Goal: Find specific page/section: Find specific page/section

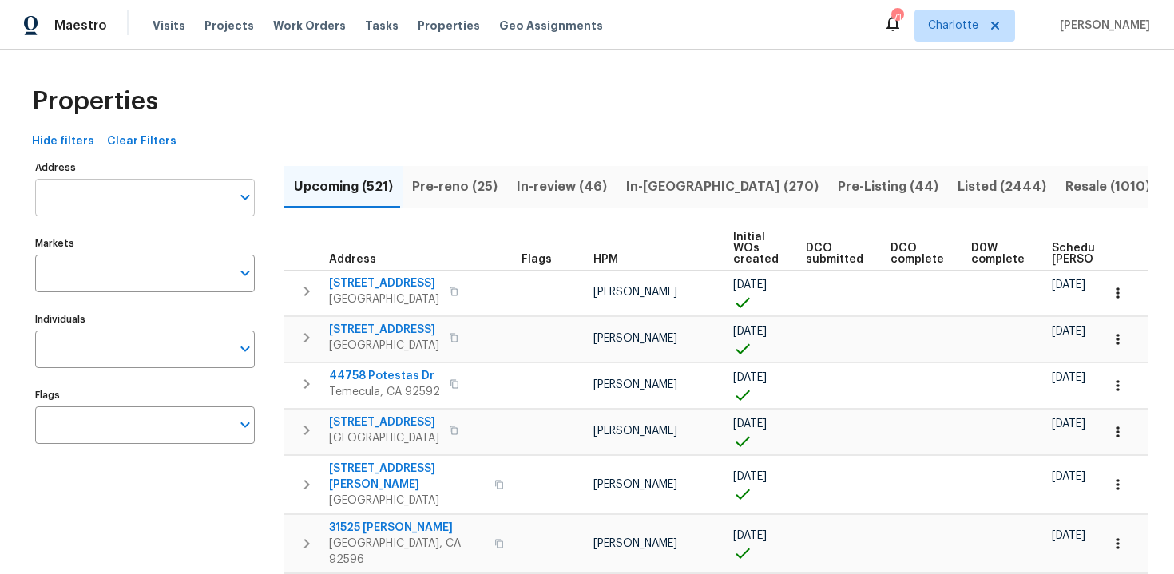
click at [133, 198] on input "Address" at bounding box center [133, 198] width 196 height 38
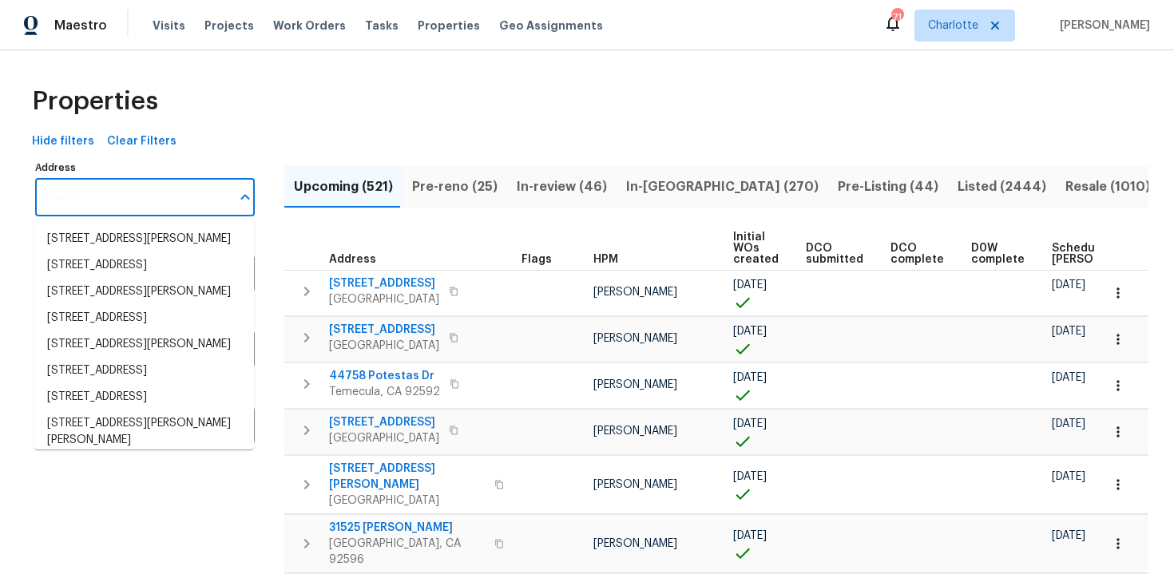
paste input "[STREET_ADDRESS]"
type input "[STREET_ADDRESS]"
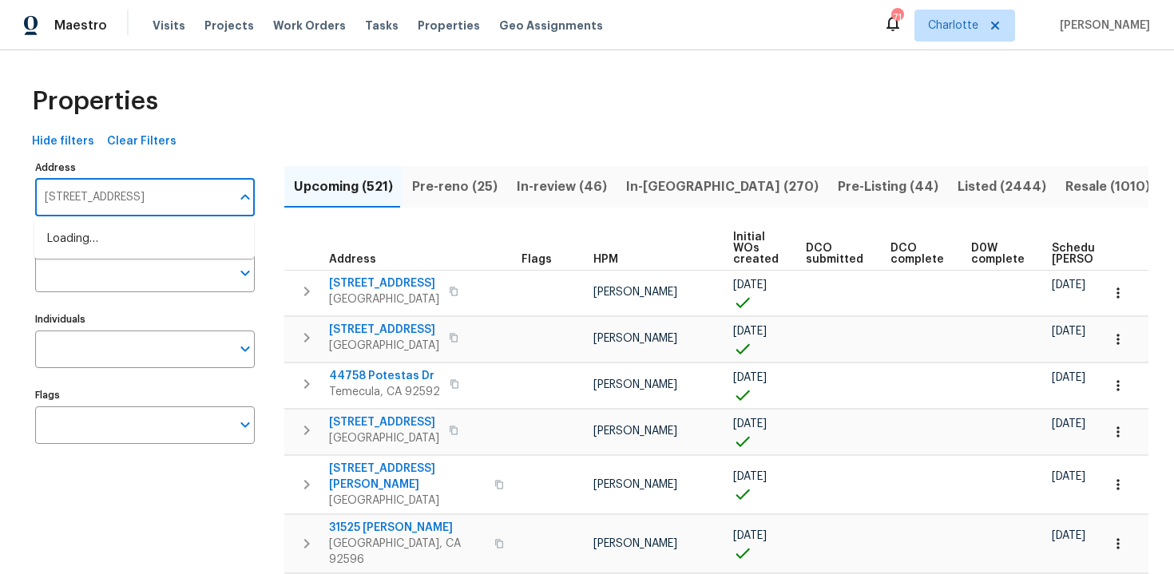
scroll to position [0, 49]
click at [131, 243] on li "5282 Monterey Park Cir Las Vegas NV 89146" at bounding box center [144, 239] width 220 height 26
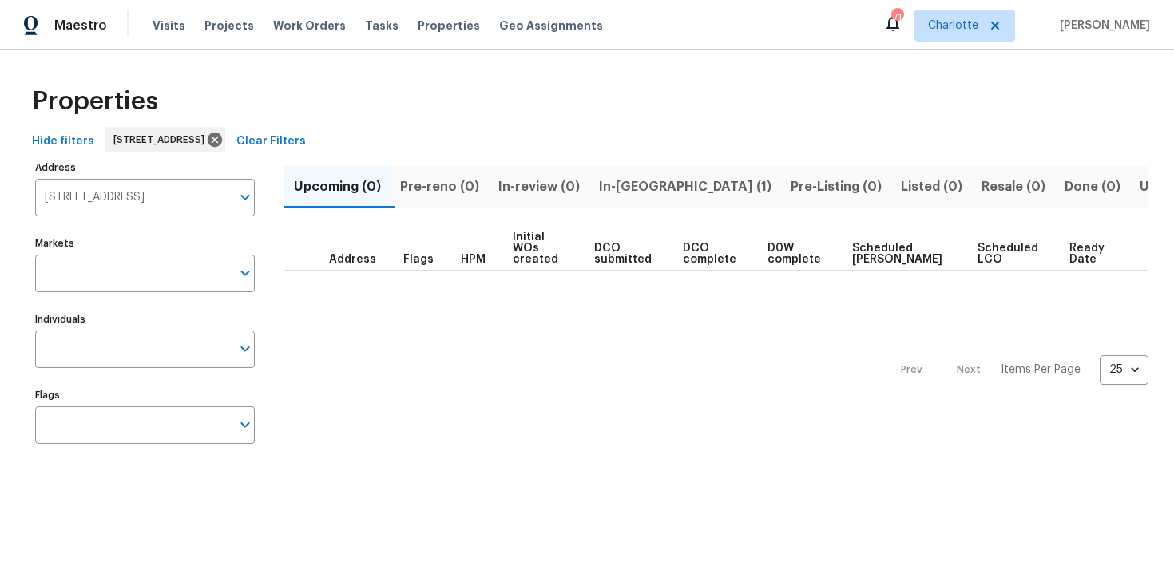
click at [141, 437] on input "Flags" at bounding box center [133, 425] width 196 height 38
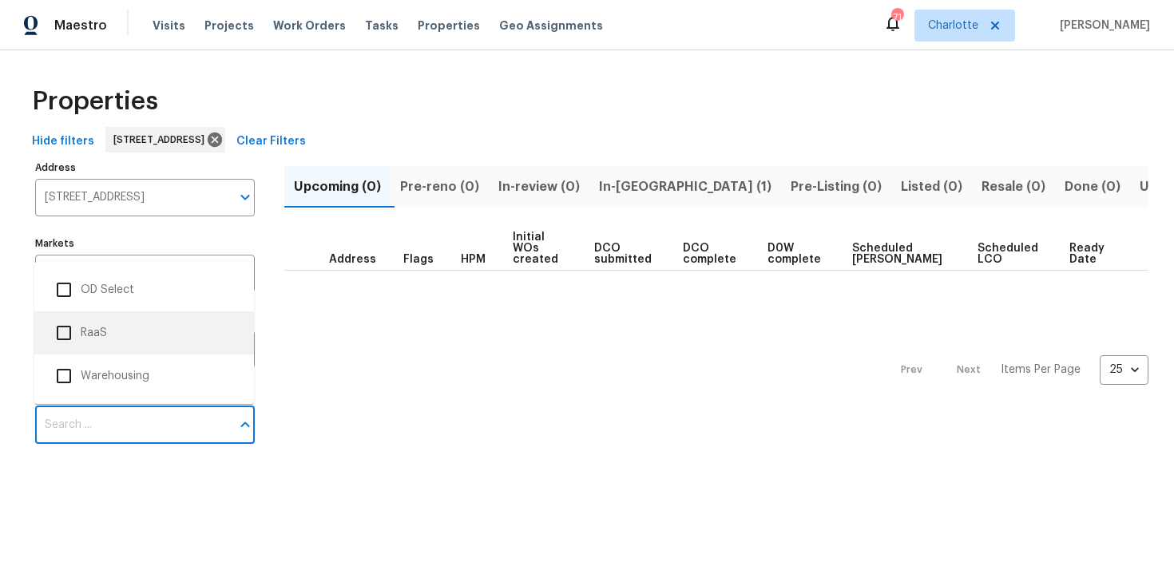
click at [110, 337] on li "RaaS" at bounding box center [144, 333] width 194 height 34
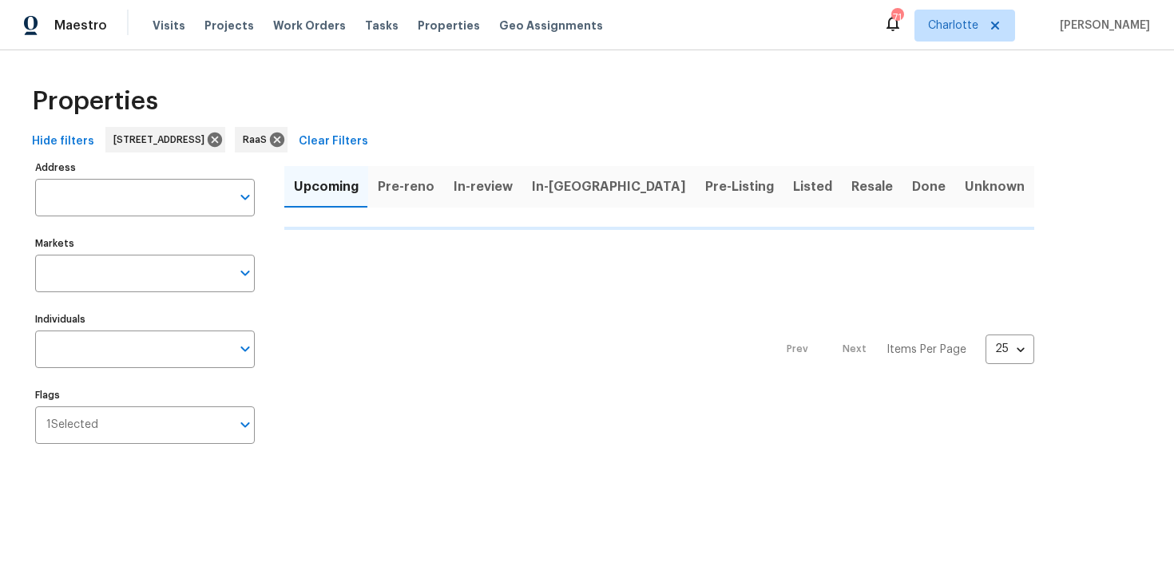
type input "5282 Monterey Park Cir Las Vegas NV 89146"
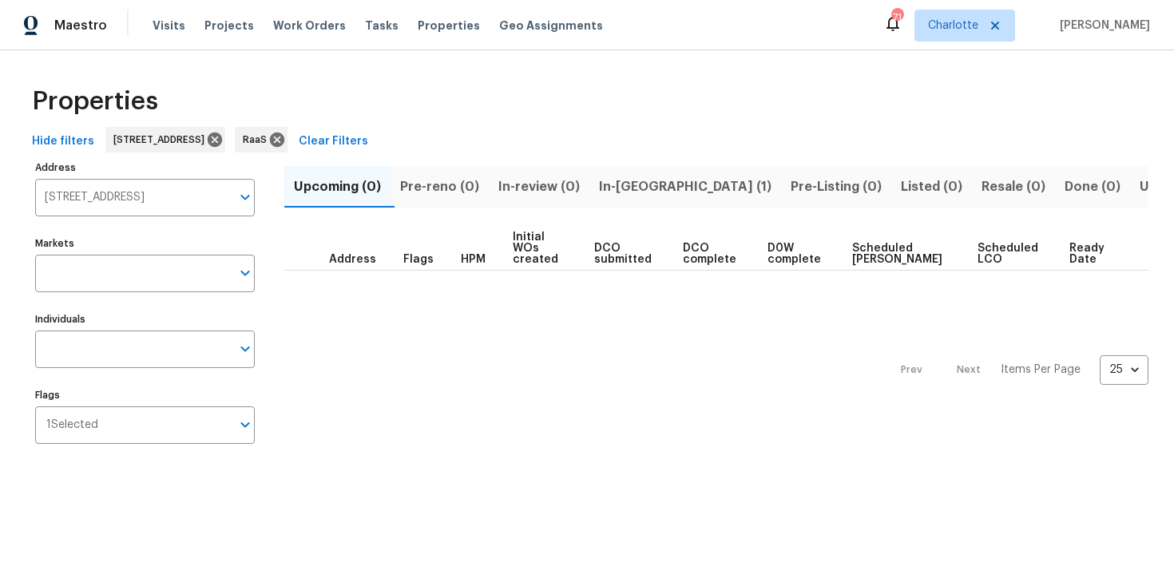
click at [647, 184] on span "In-reno (1)" at bounding box center [685, 187] width 172 height 22
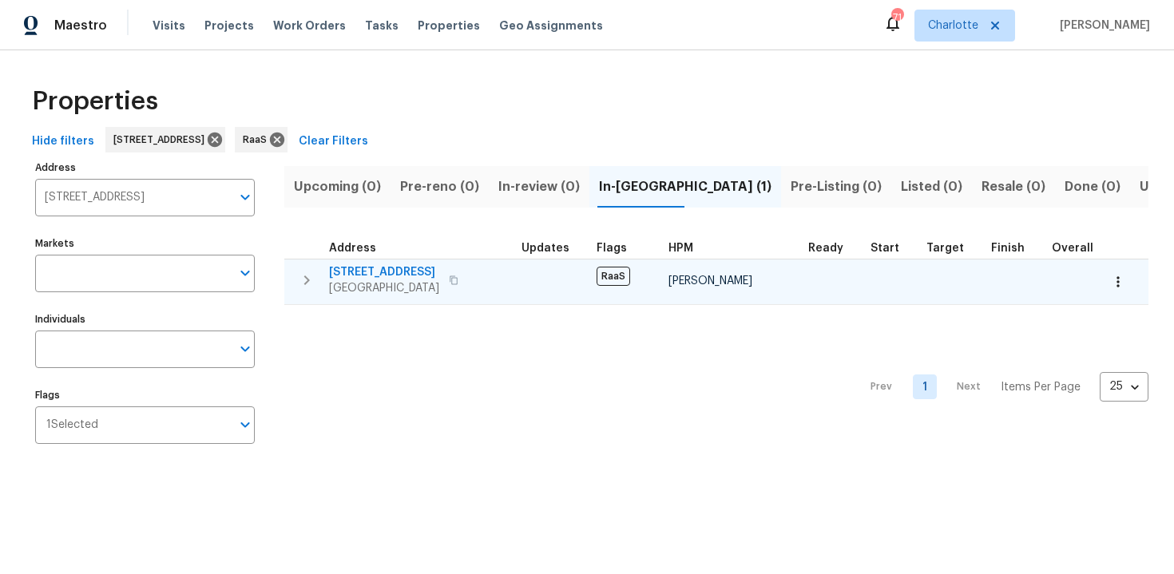
click at [491, 287] on div "5282 Monterey Park Cir Las Vegas, NV 89146" at bounding box center [419, 280] width 180 height 32
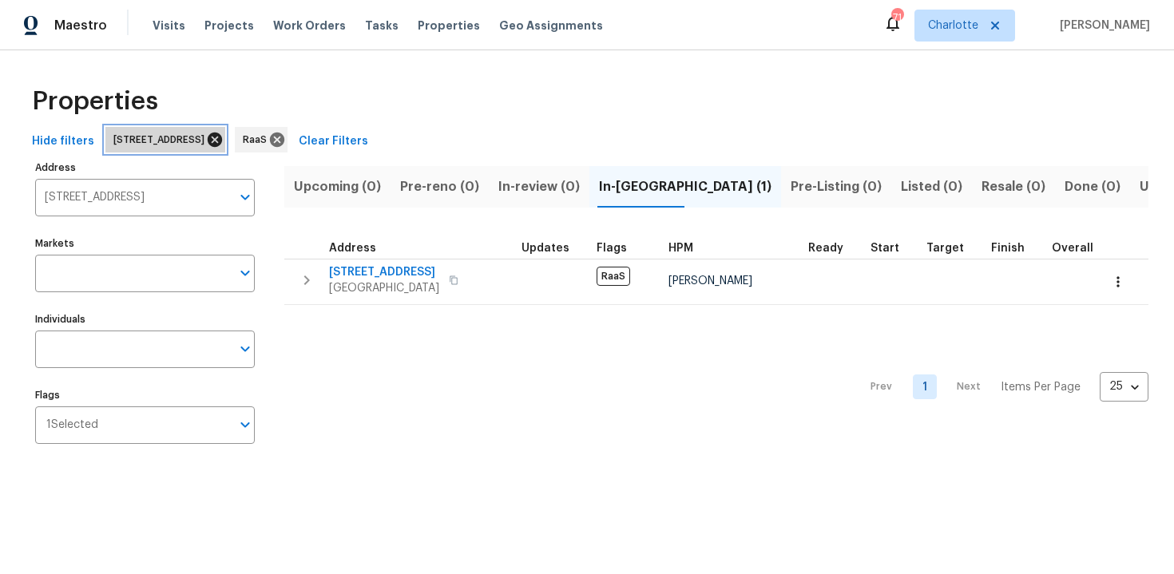
click at [222, 141] on icon at bounding box center [215, 140] width 14 height 14
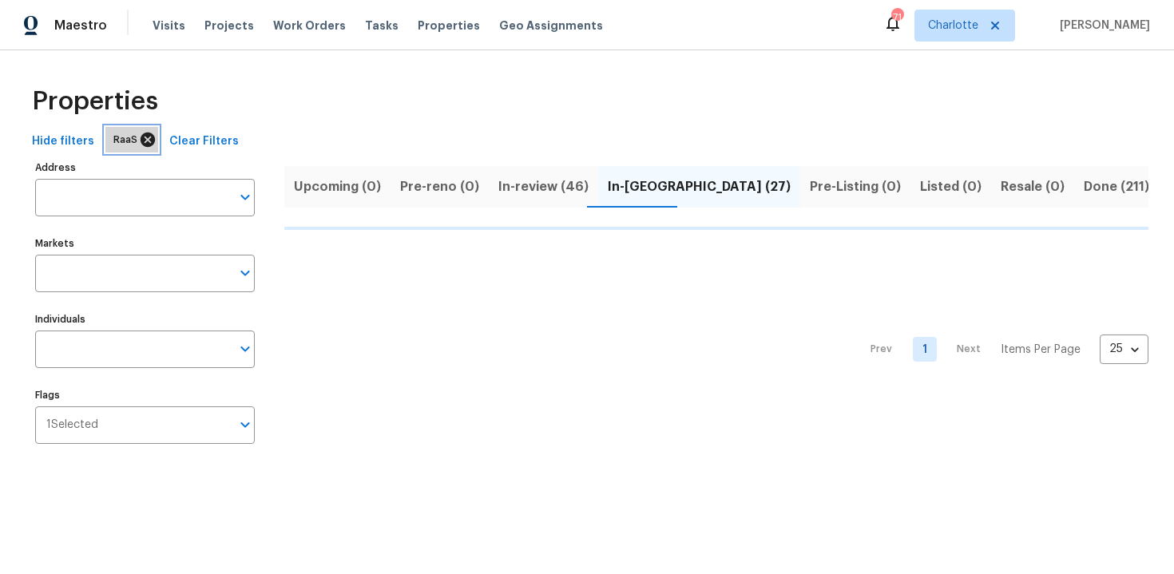
click at [144, 140] on icon at bounding box center [148, 140] width 14 height 14
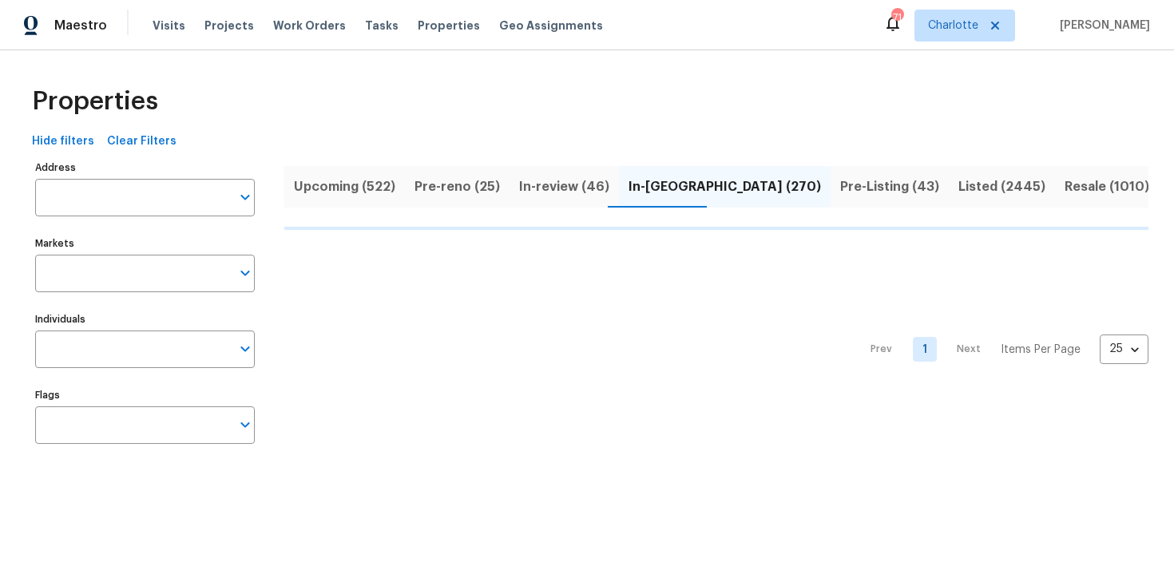
click at [340, 188] on span "Upcoming (522)" at bounding box center [344, 187] width 101 height 22
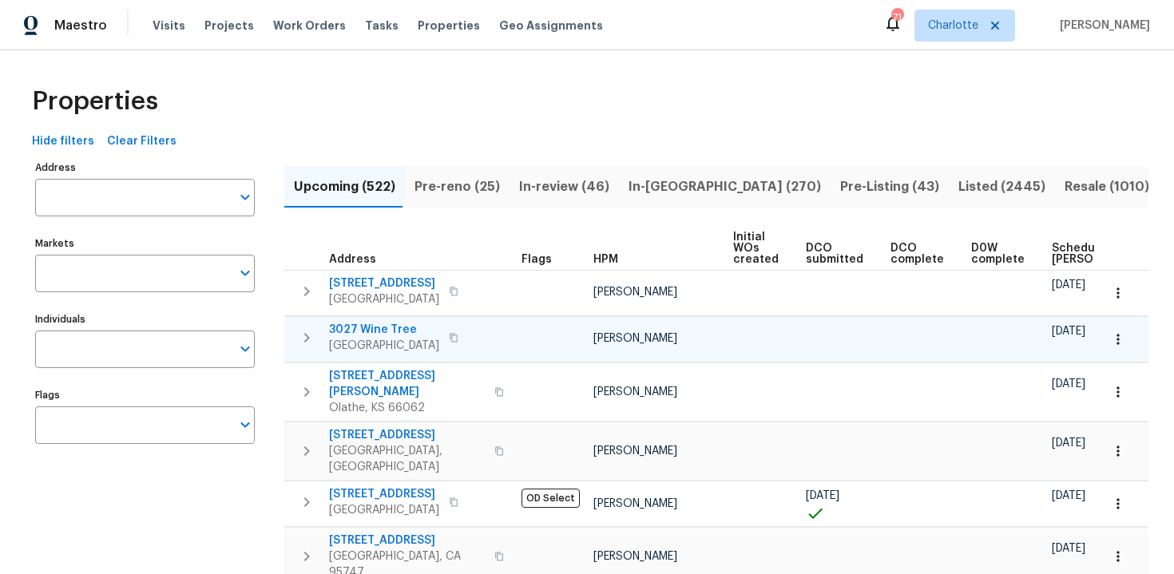
scroll to position [0, 168]
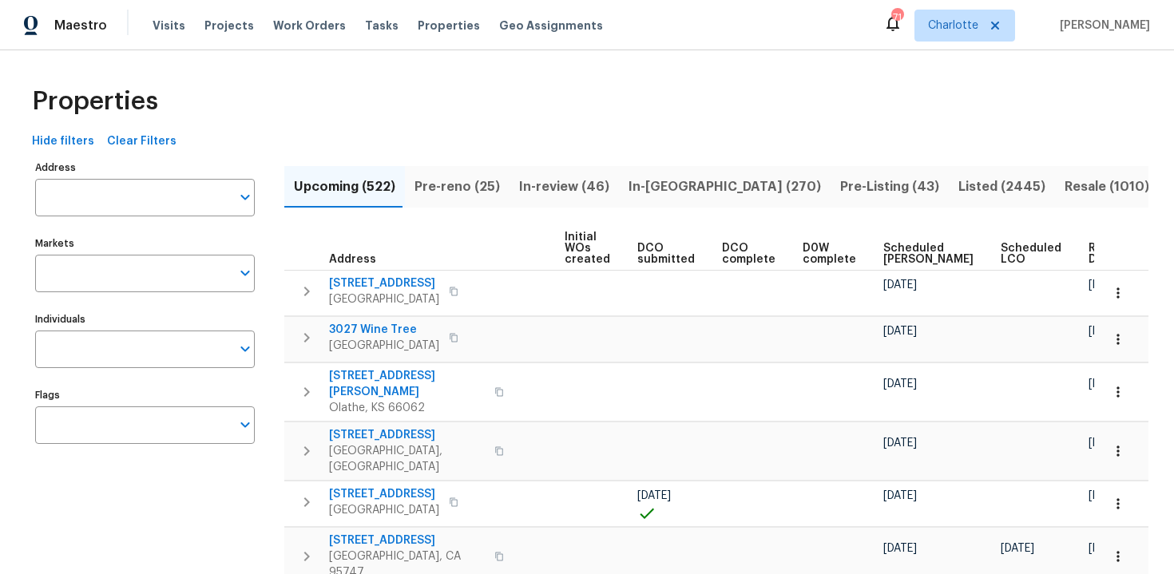
click at [1088, 252] on span "Ready Date" at bounding box center [1105, 254] width 35 height 22
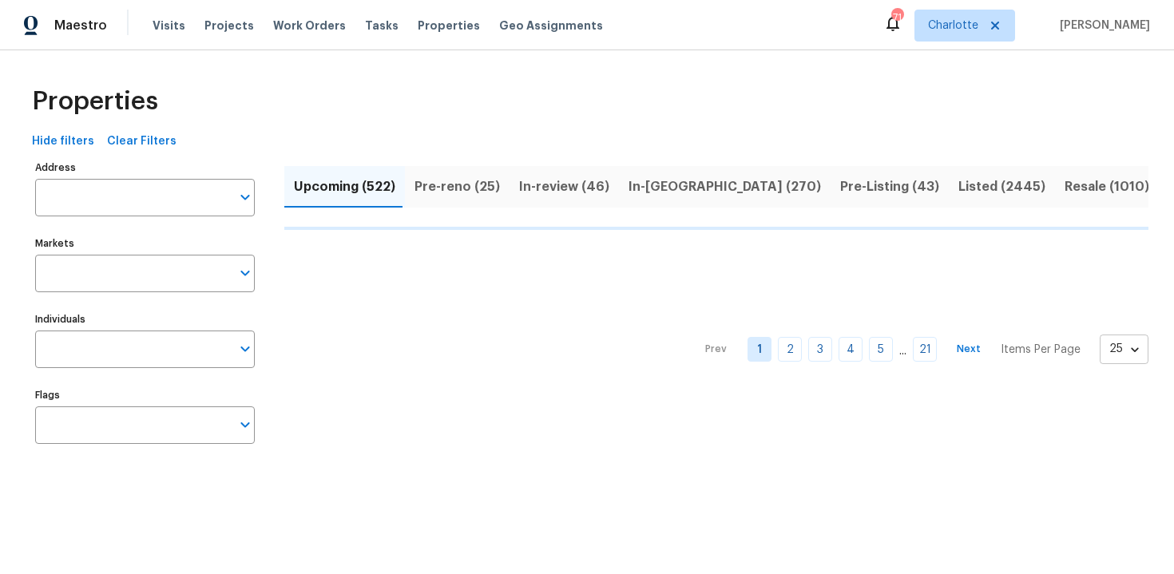
click at [1134, 347] on body "Maestro Visits Projects Work Orders Tasks Properties Geo Assignments 71 Charlot…" at bounding box center [587, 242] width 1174 height 485
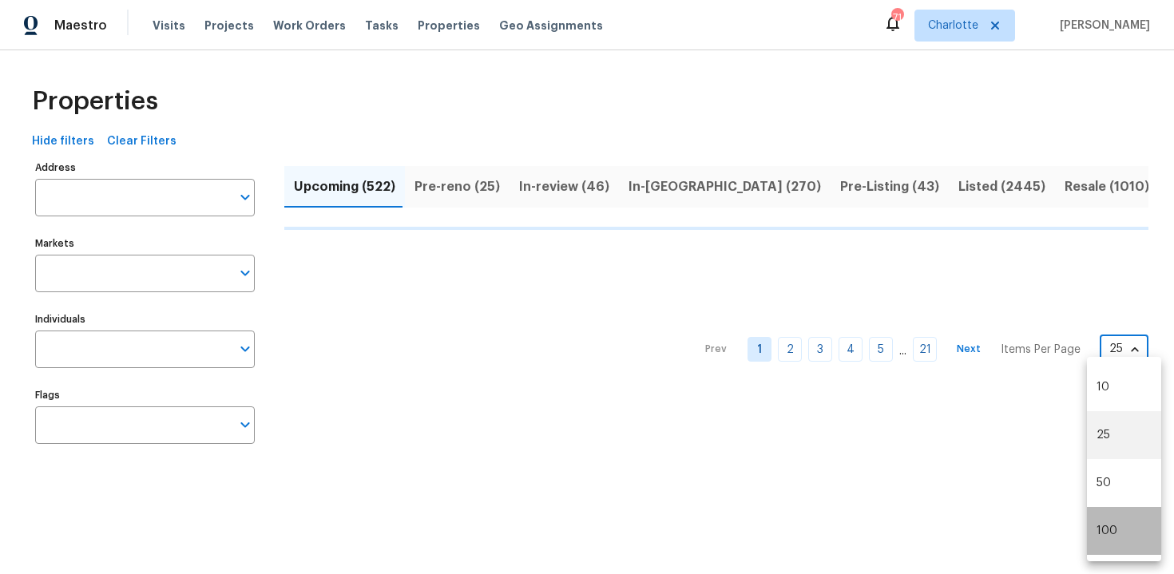
click at [1114, 522] on li "100" at bounding box center [1124, 531] width 74 height 48
type input "100"
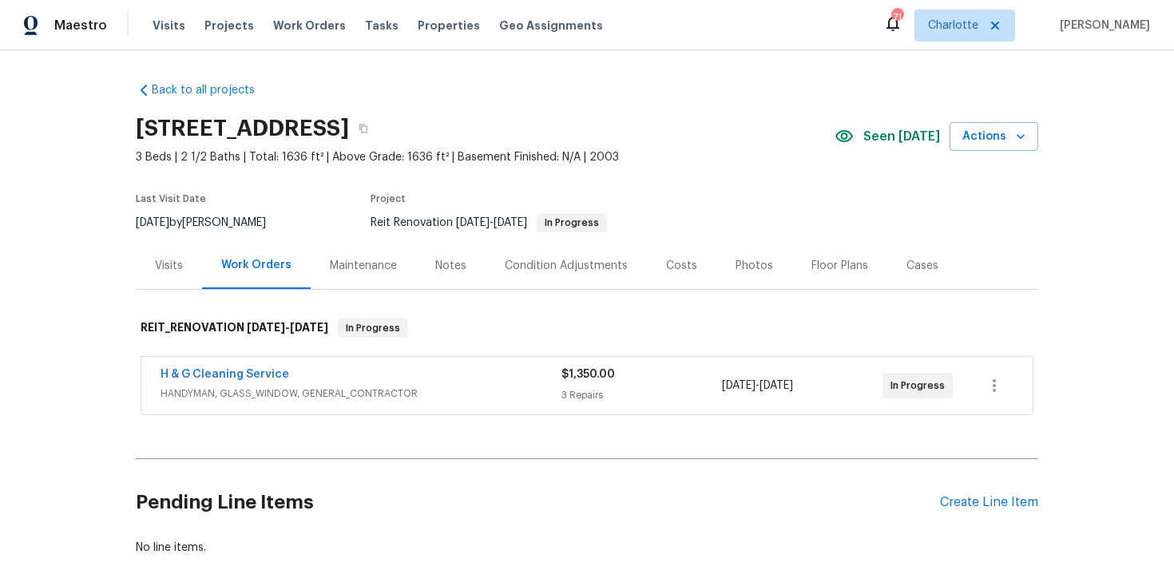
scroll to position [90, 0]
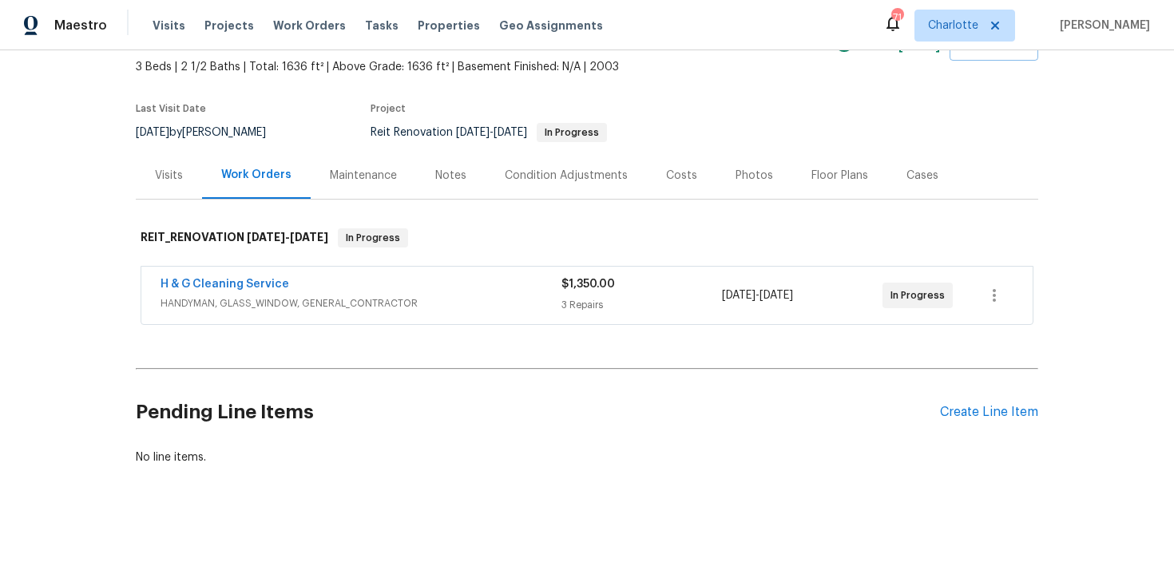
click at [671, 176] on div "Costs" at bounding box center [681, 176] width 31 height 16
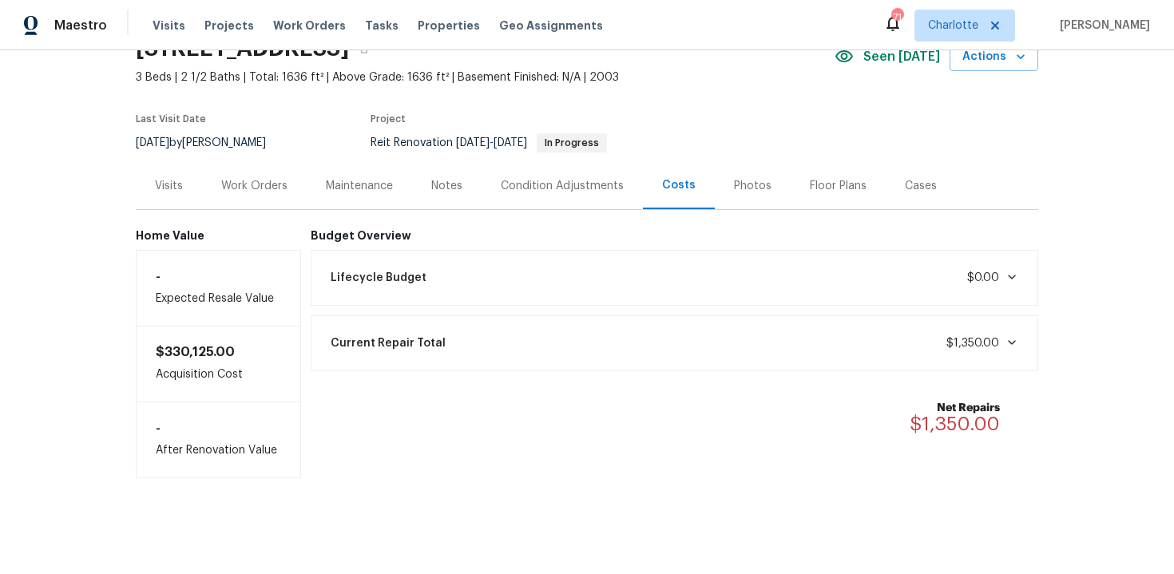
scroll to position [80, 0]
click at [239, 184] on div "Work Orders" at bounding box center [254, 186] width 66 height 16
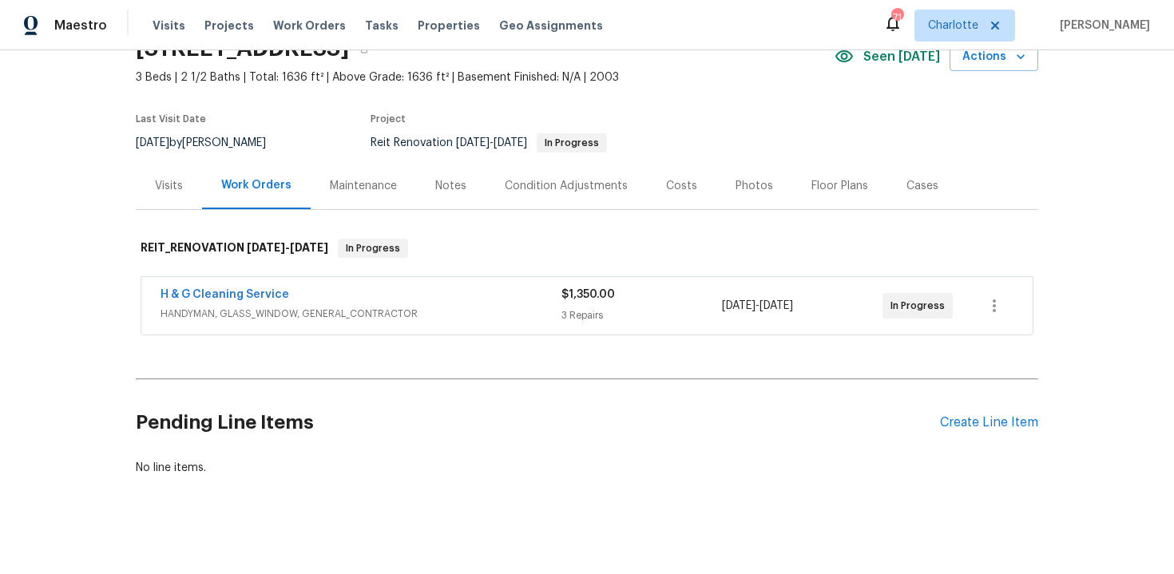
scroll to position [90, 0]
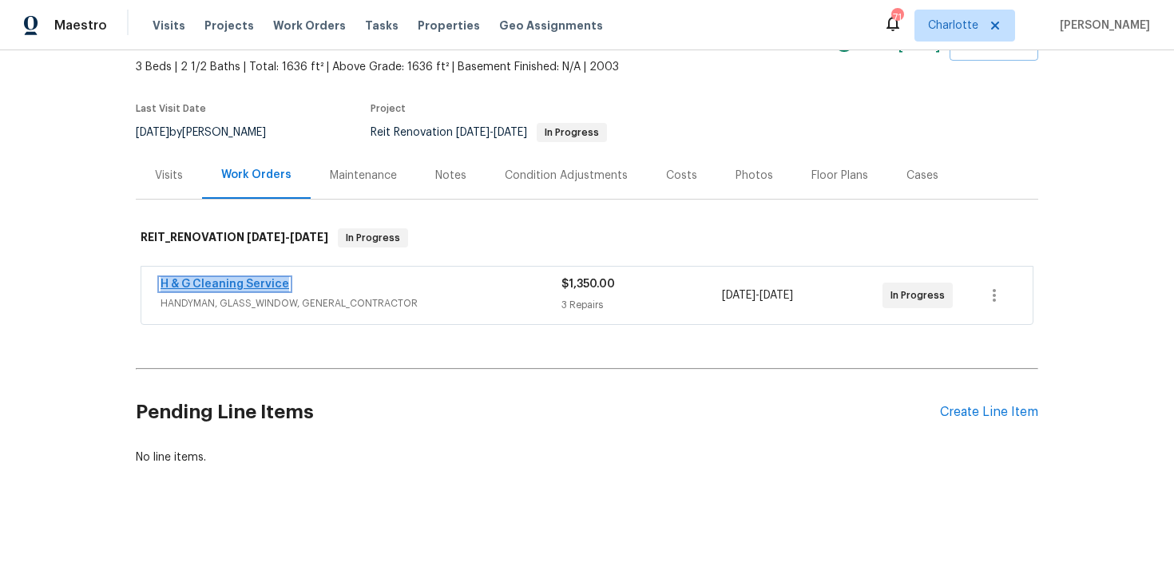
copy link "H & G Cleaning Service"
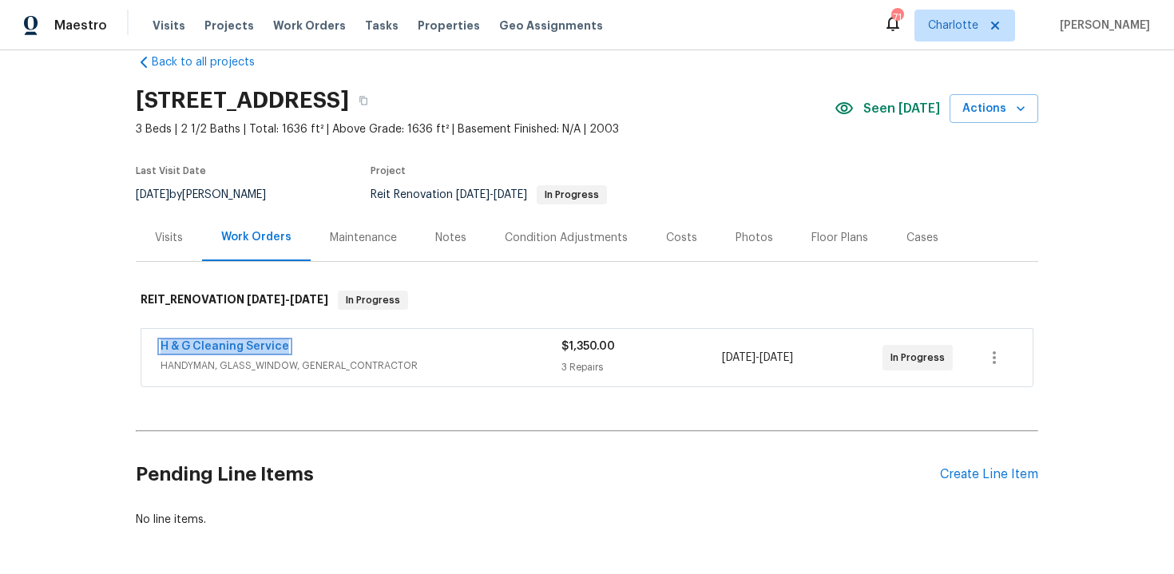
scroll to position [11, 0]
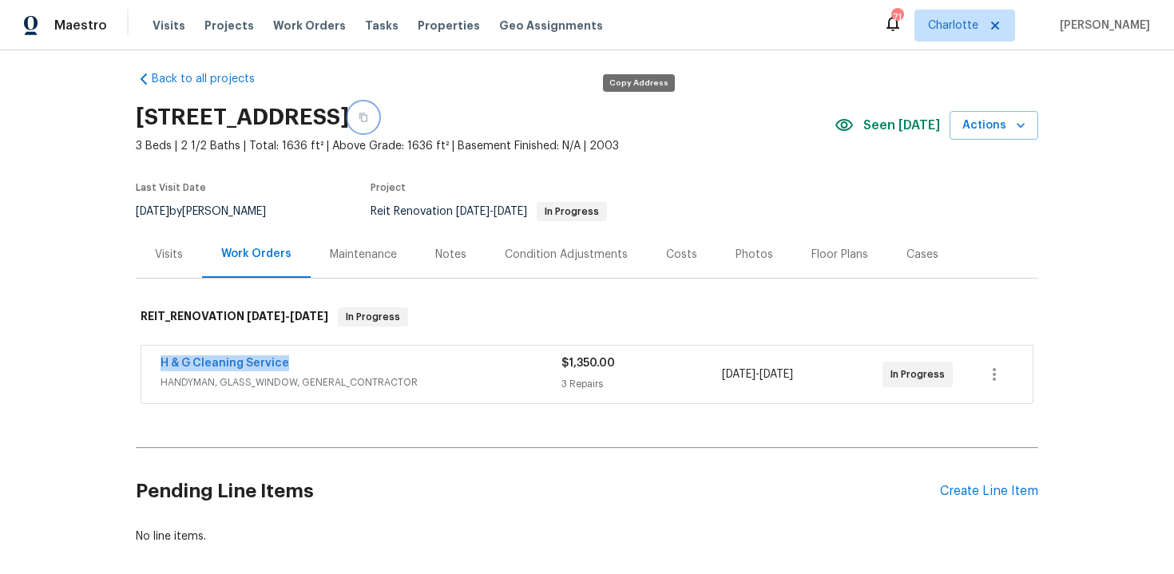
click at [368, 117] on icon "button" at bounding box center [363, 118] width 10 height 10
click at [368, 114] on icon "button" at bounding box center [363, 118] width 10 height 10
click at [368, 116] on icon "button" at bounding box center [363, 118] width 10 height 10
click at [368, 117] on icon "button" at bounding box center [363, 118] width 10 height 10
